Goal: Transaction & Acquisition: Purchase product/service

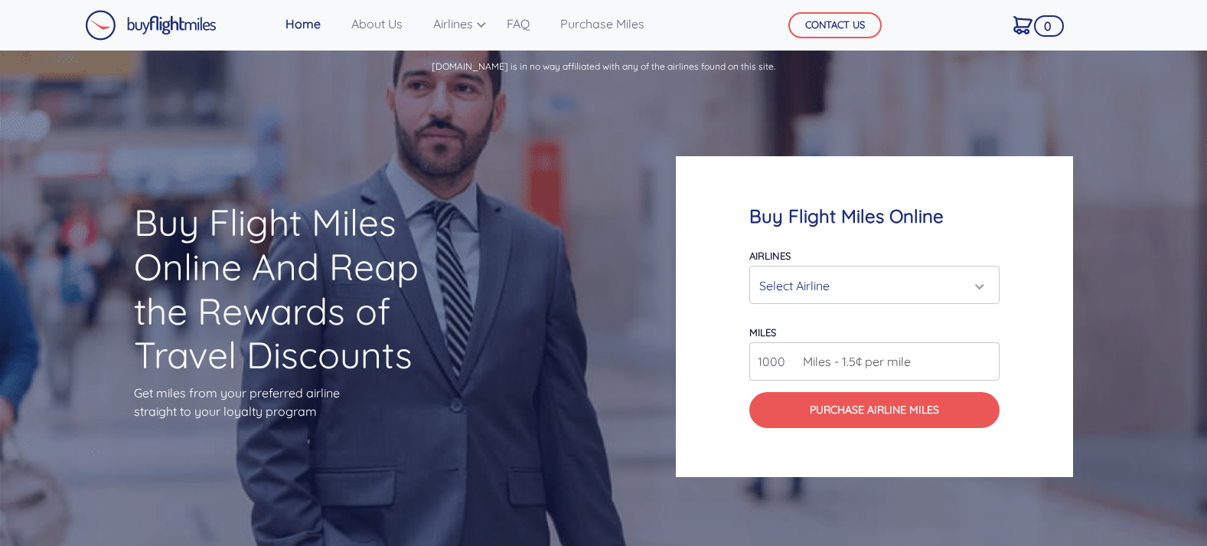
click at [982, 288] on div "Select Airline" at bounding box center [875, 285] width 230 height 29
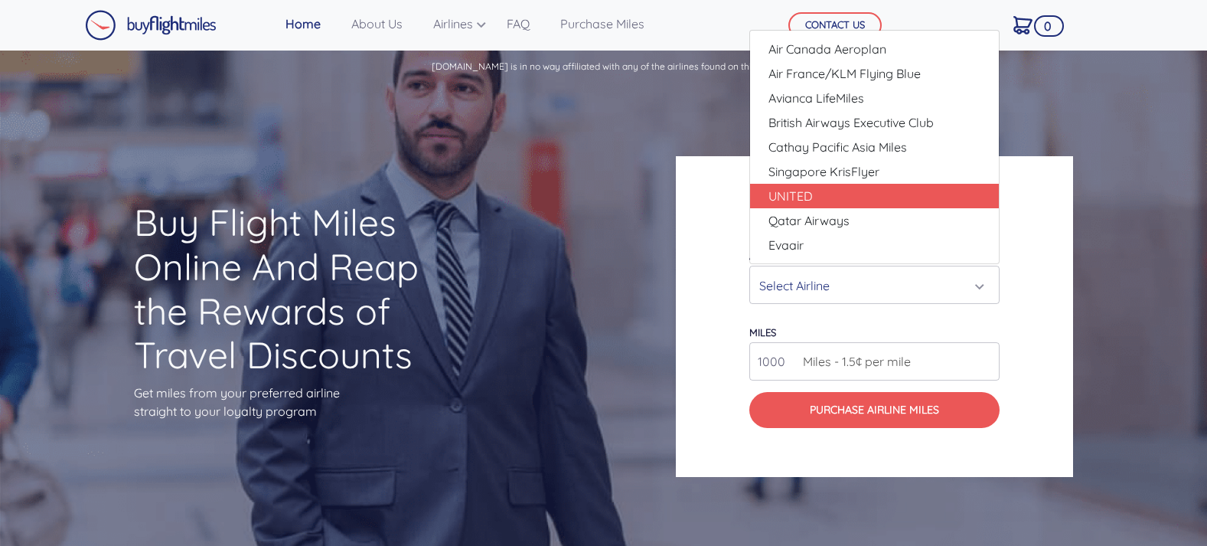
click at [818, 191] on link "UNITED" at bounding box center [874, 196] width 249 height 25
select select "UNITED"
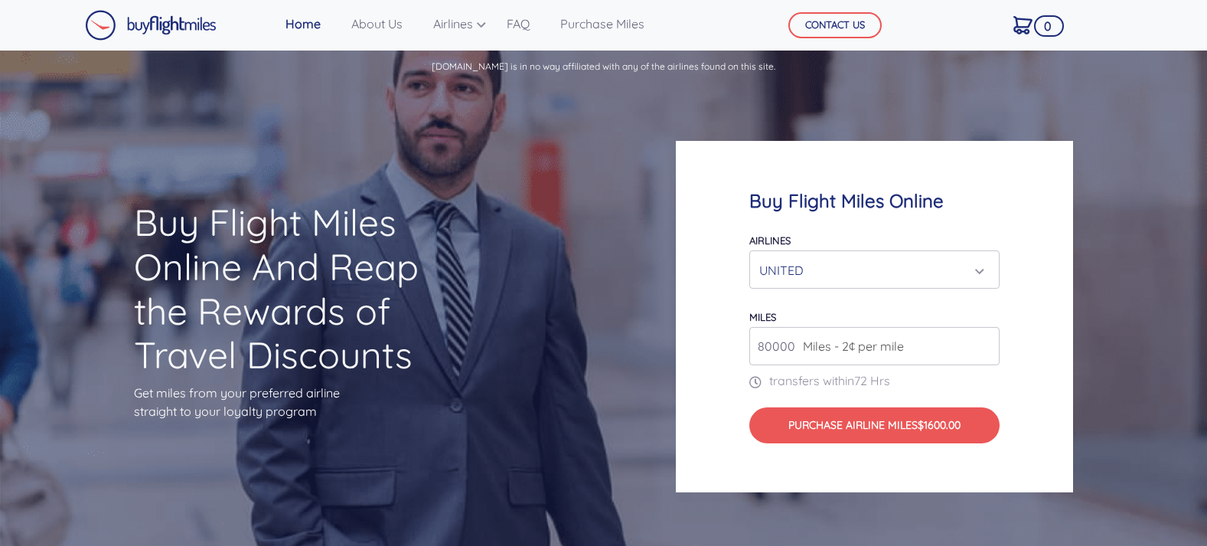
drag, startPoint x: 908, startPoint y: 348, endPoint x: 724, endPoint y: 335, distance: 184.2
click at [724, 338] on div "Buy Flight Miles Online Airlines Air Canada Aeroplan Air France/KLM Flying Blue…" at bounding box center [874, 316] width 397 height 351
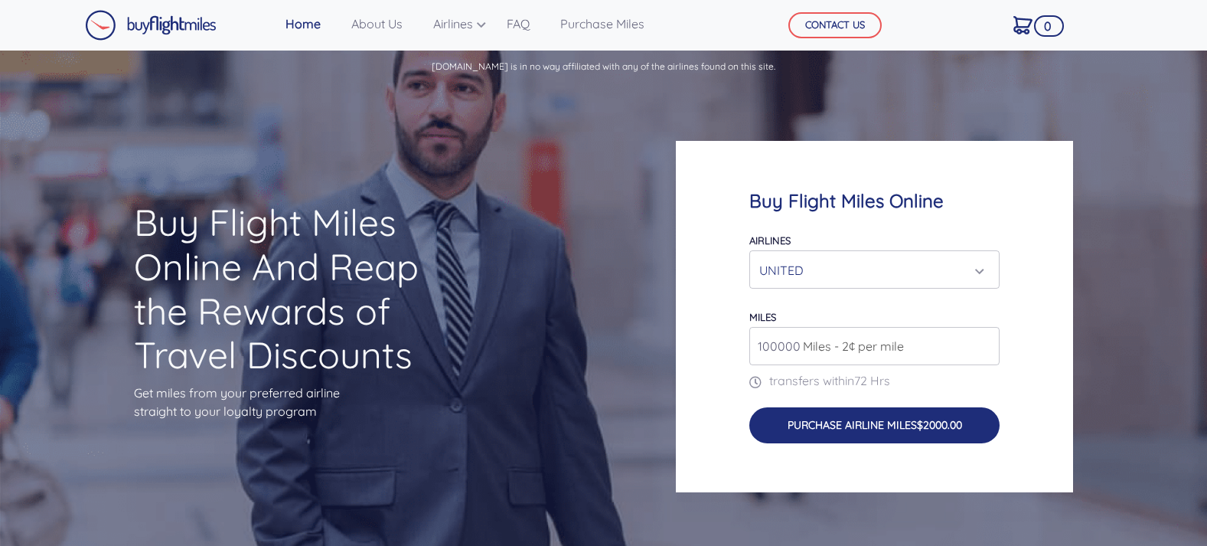
type input "100000"
click at [894, 430] on button "Purchase Airline Miles $2000.00" at bounding box center [875, 425] width 250 height 36
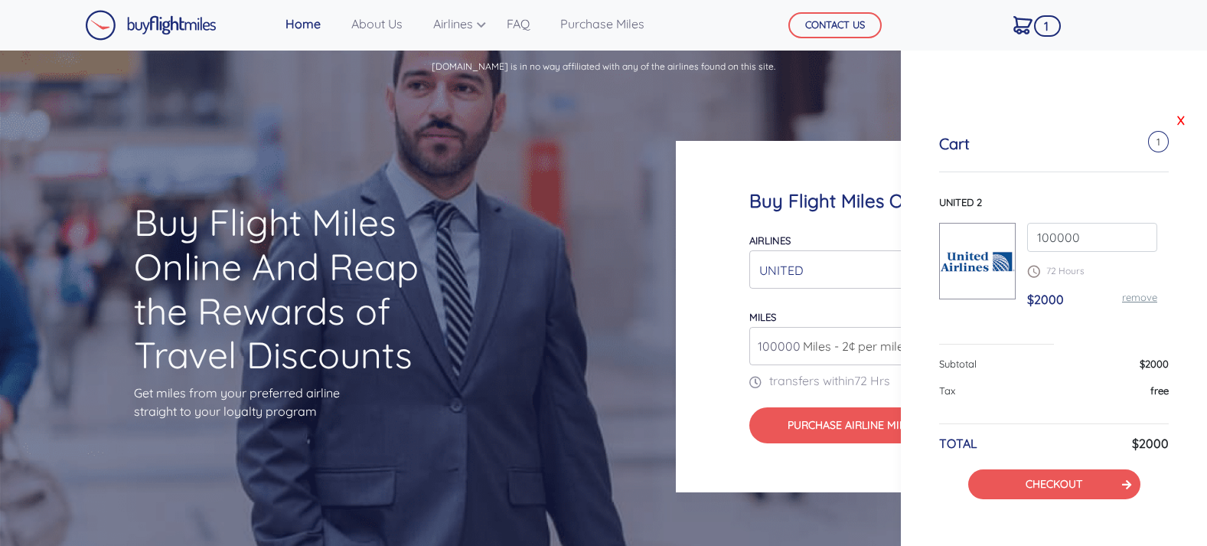
click at [1183, 115] on link "X" at bounding box center [1181, 120] width 15 height 23
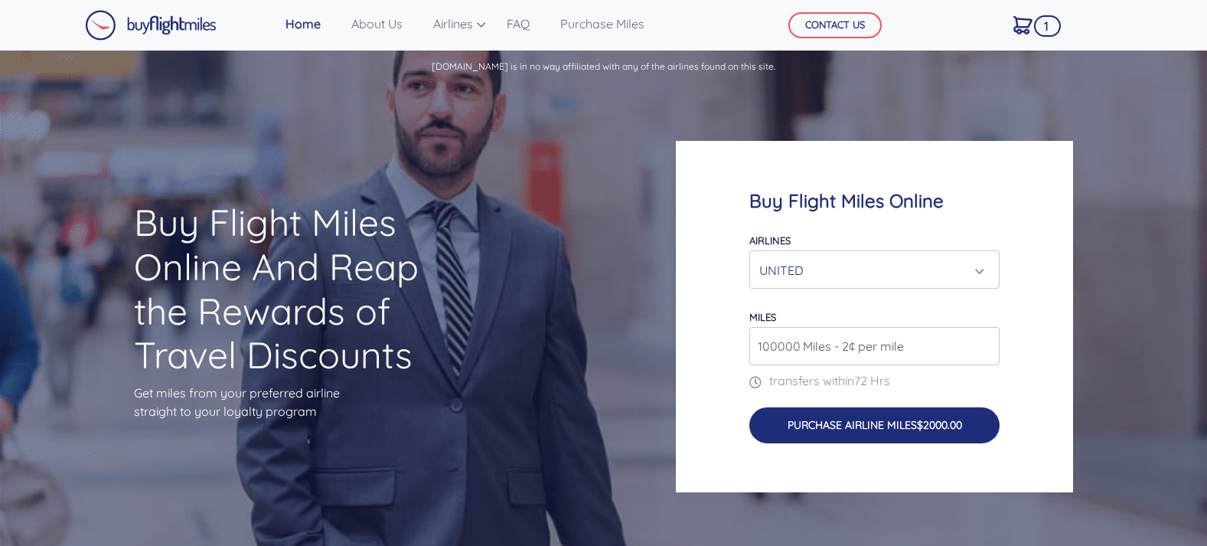
click at [903, 420] on button "Purchase Airline Miles $2000.00" at bounding box center [875, 425] width 250 height 36
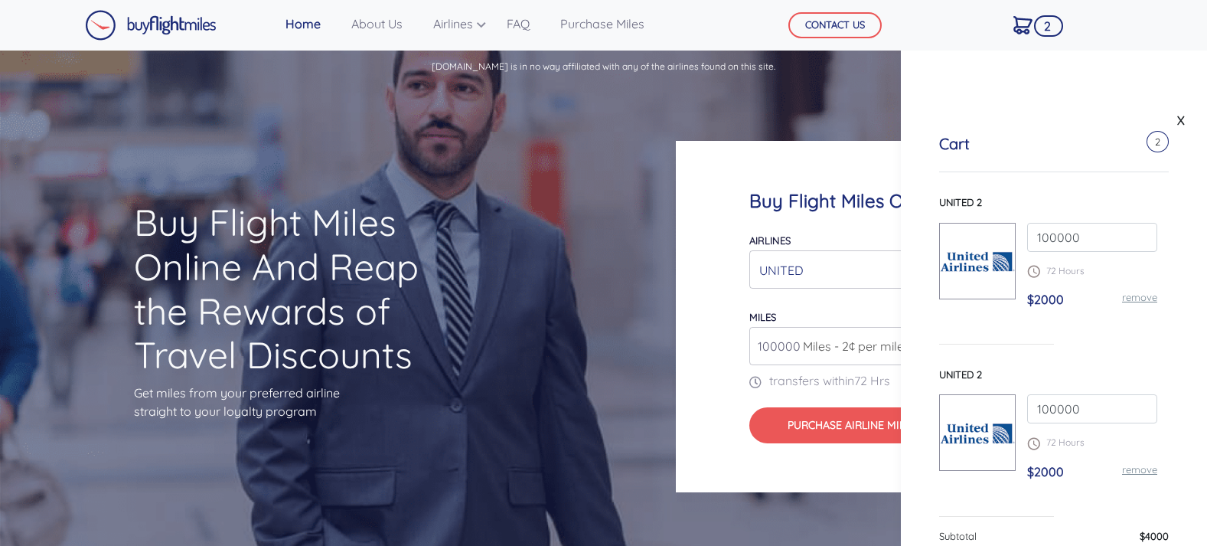
click at [975, 260] on img at bounding box center [977, 261] width 75 height 34
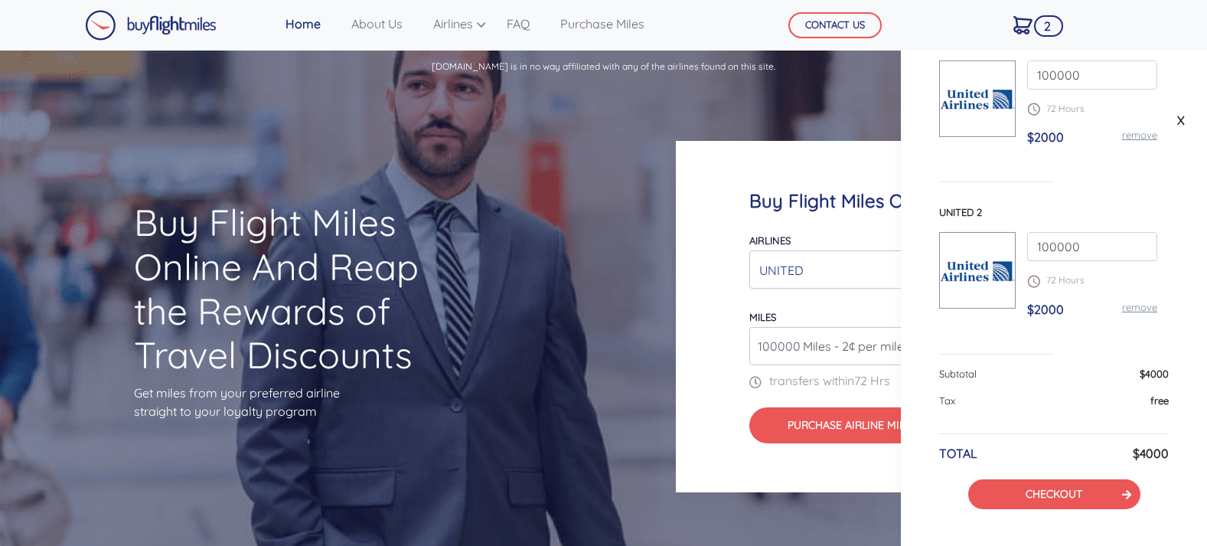
scroll to position [162, 0]
click at [1132, 306] on link "remove" at bounding box center [1139, 308] width 35 height 12
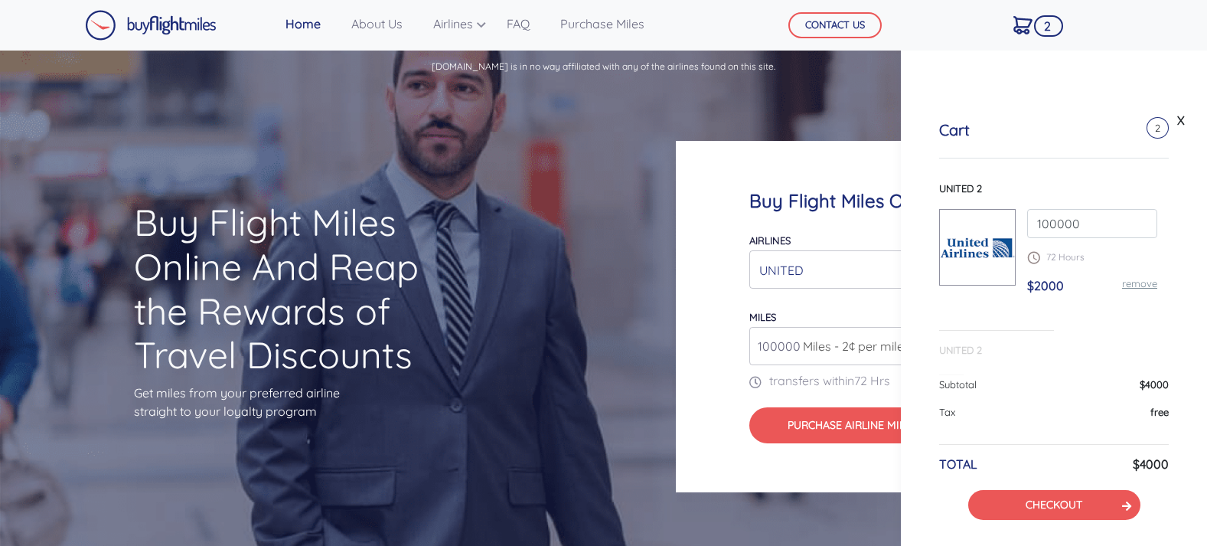
scroll to position [0, 0]
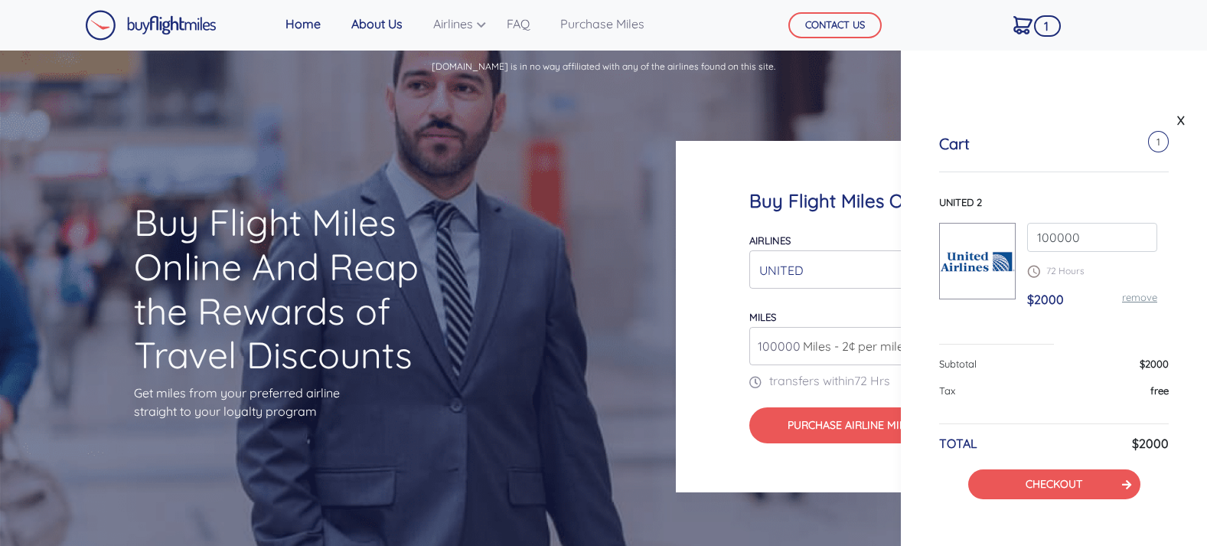
click at [368, 22] on link "About Us" at bounding box center [377, 23] width 64 height 31
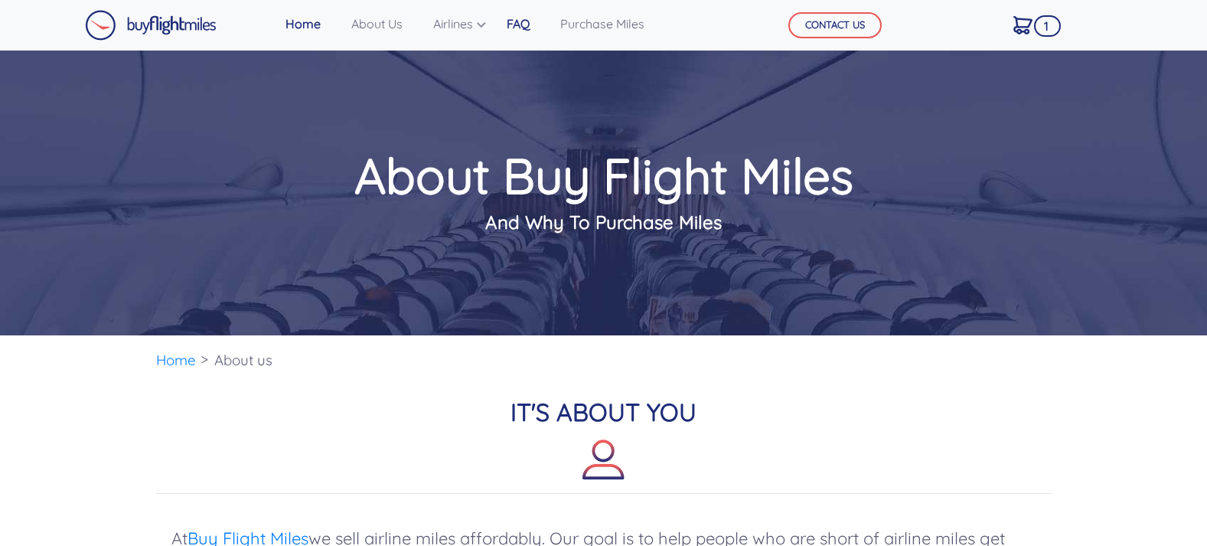
click at [525, 22] on link "FAQ" at bounding box center [518, 23] width 35 height 31
